Goal: Information Seeking & Learning: Learn about a topic

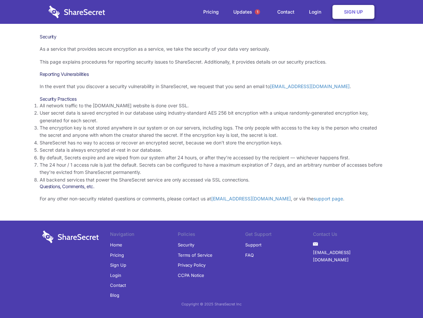
click at [212, 159] on li "By default, Secrets expire and are wiped from our system after 24 hours, or aft…" at bounding box center [212, 157] width 344 height 7
click at [258, 12] on span "1" at bounding box center [257, 11] width 5 height 5
